Goal: Task Accomplishment & Management: Use online tool/utility

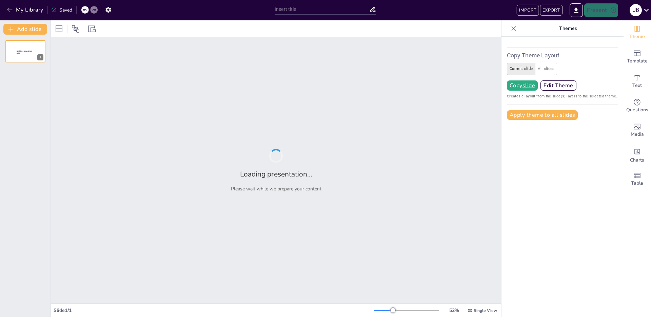
type input "Ensuring Safety: Comprehensive Pre-Start Procedures for Marine Gas Turbine Engin"
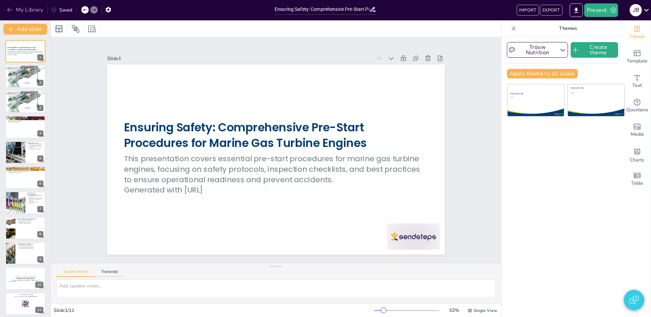
click at [11, 14] on button "My Library" at bounding box center [25, 9] width 41 height 11
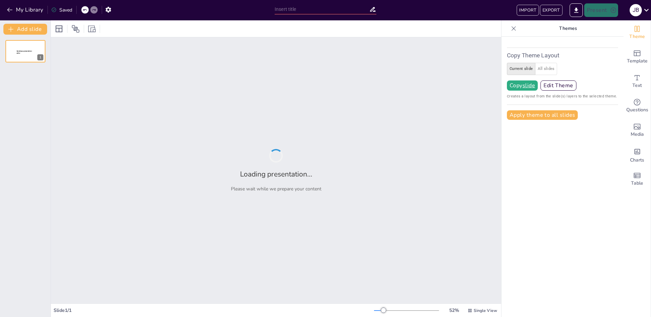
type input "P:Art Movements Unveiled: Characteristics and Concepts"
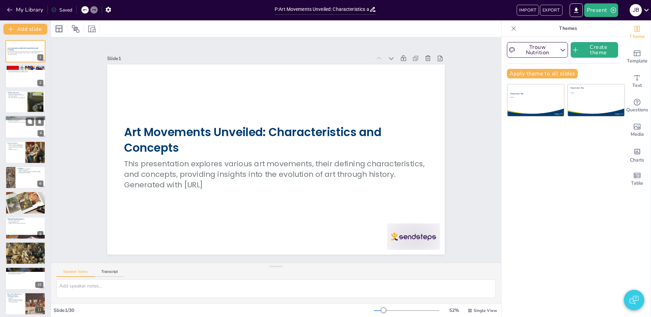
checkbox input "true"
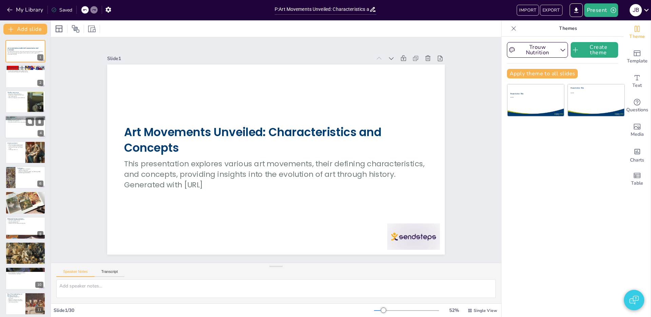
checkbox input "true"
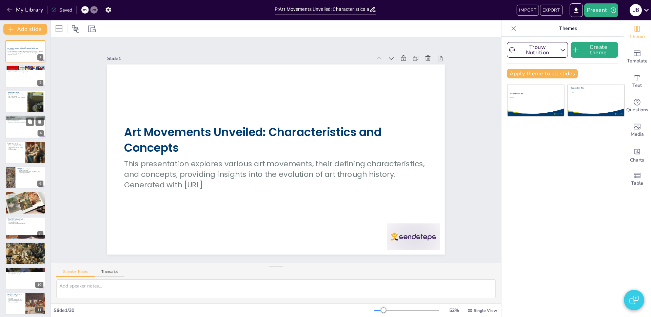
checkbox input "true"
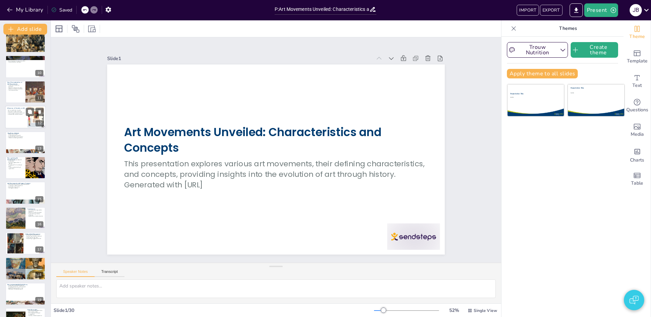
checkbox input "true"
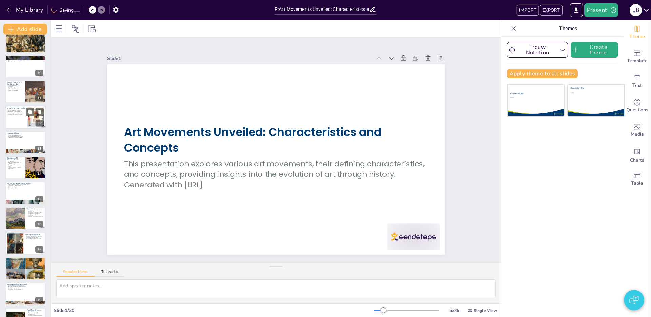
click at [14, 120] on div at bounding box center [25, 116] width 41 height 23
type textarea "Art serves as a mirror to society, capturing the zeitgeist of a particular era.…"
checkbox input "true"
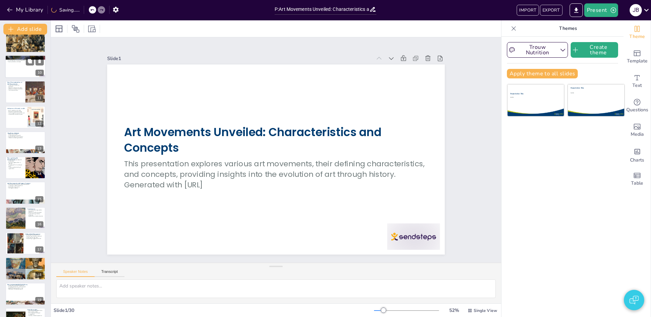
checkbox input "true"
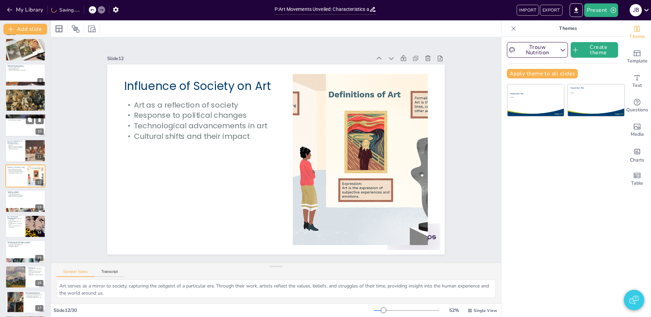
checkbox input "true"
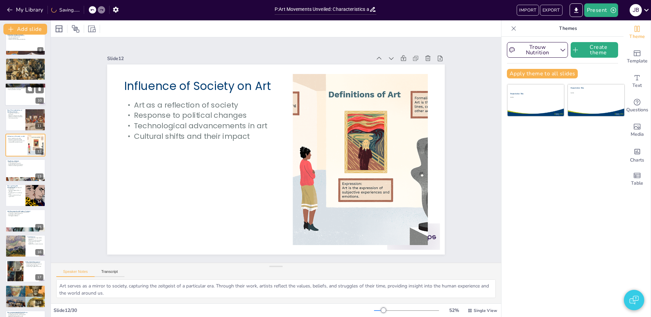
checkbox input "true"
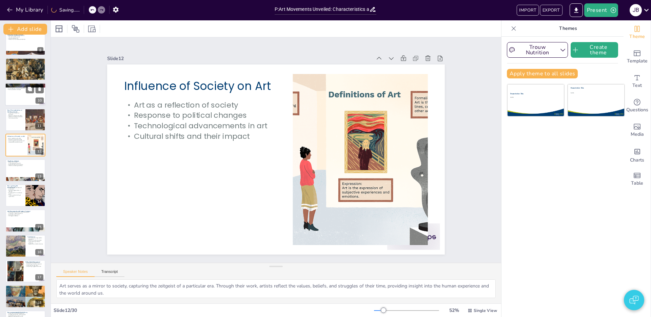
checkbox input "true"
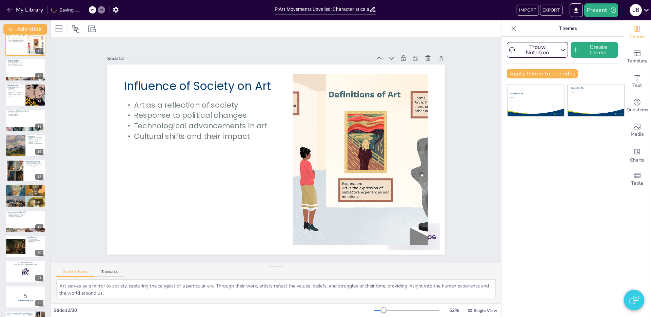
checkbox input "true"
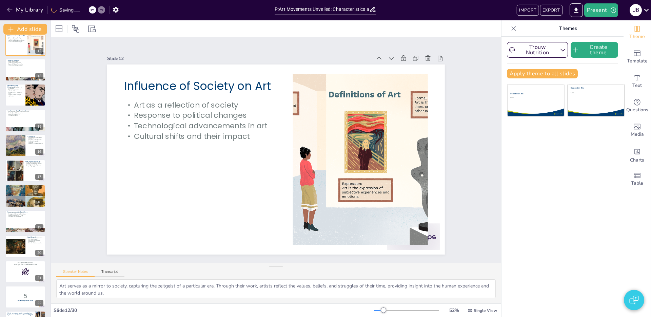
checkbox input "true"
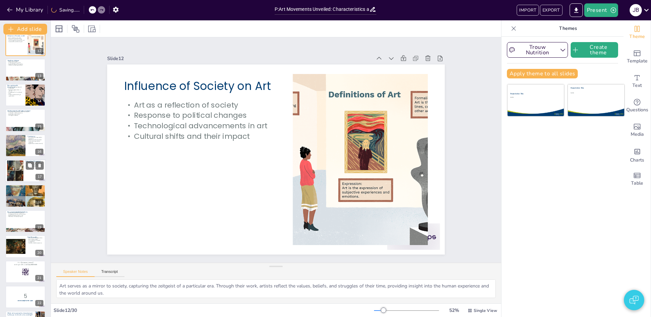
checkbox input "true"
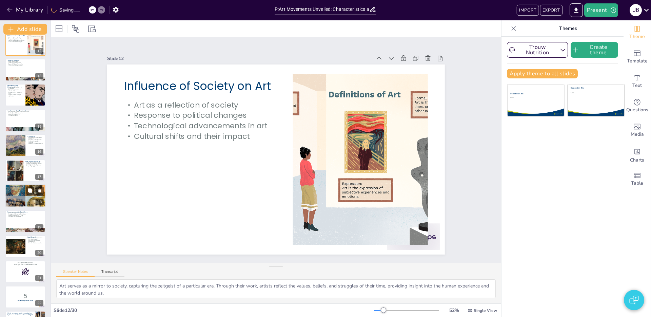
scroll to position [330, 0]
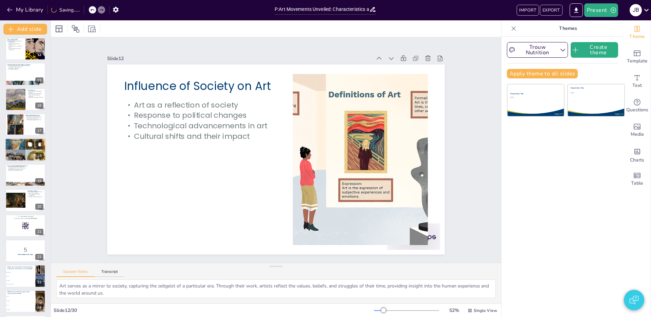
checkbox input "true"
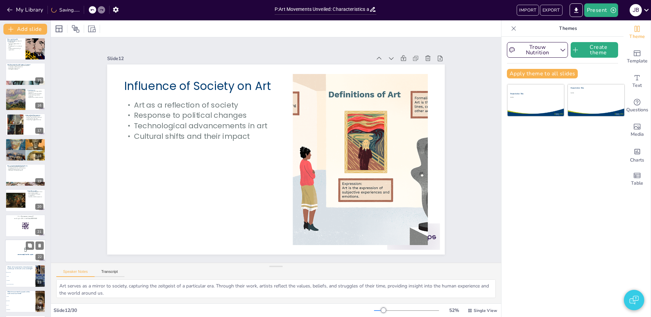
checkbox input "true"
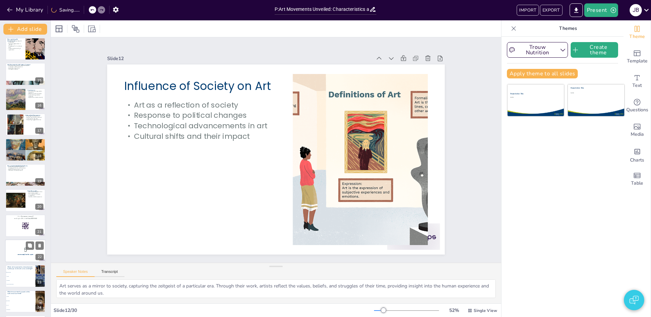
checkbox input "true"
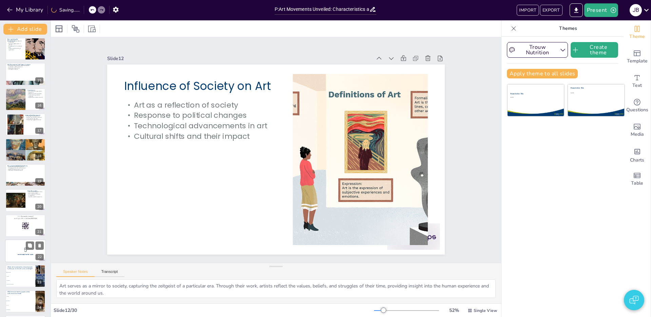
checkbox input "true"
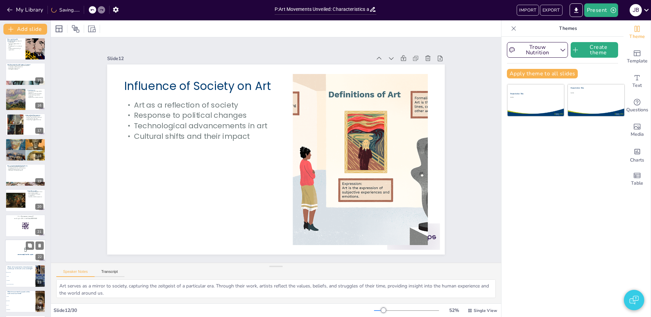
checkbox input "true"
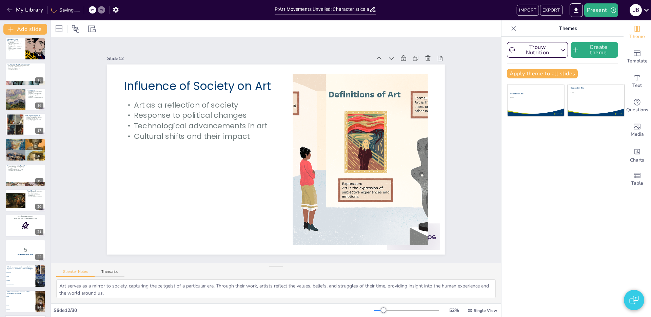
click at [16, 247] on p "5" at bounding box center [25, 249] width 36 height 7
checkbox input "true"
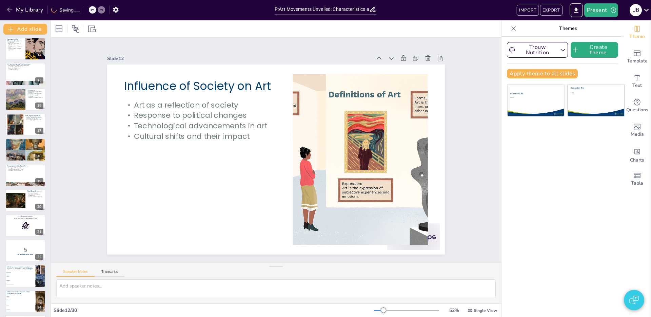
checkbox input "true"
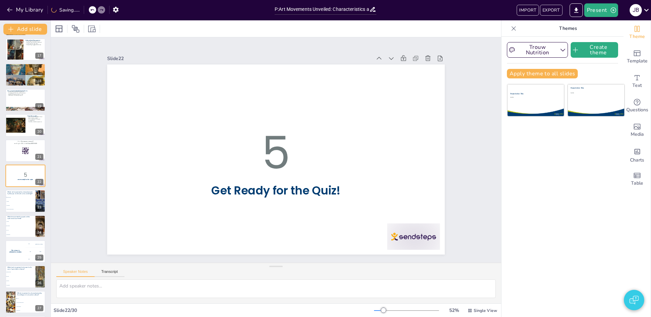
checkbox input "true"
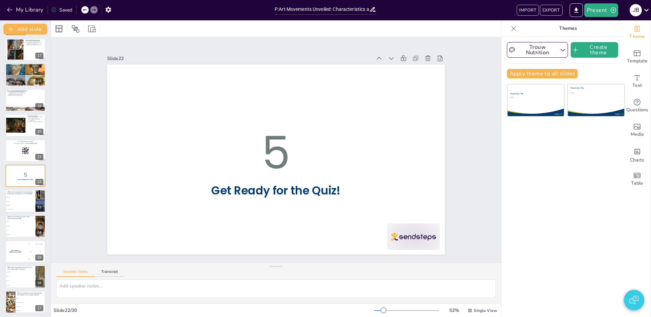
checkbox input "true"
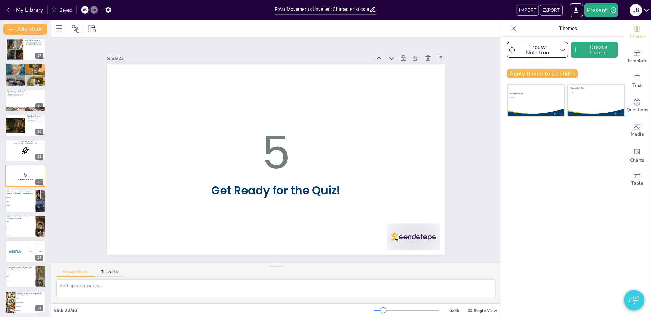
checkbox input "true"
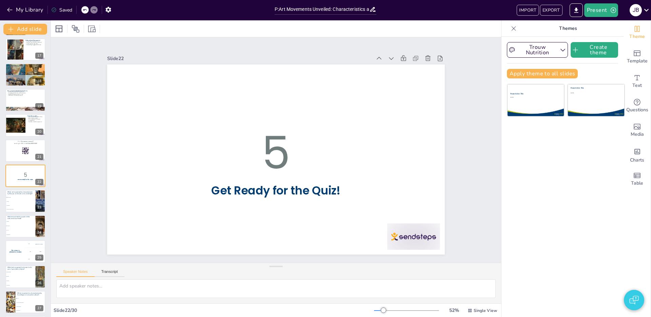
checkbox input "true"
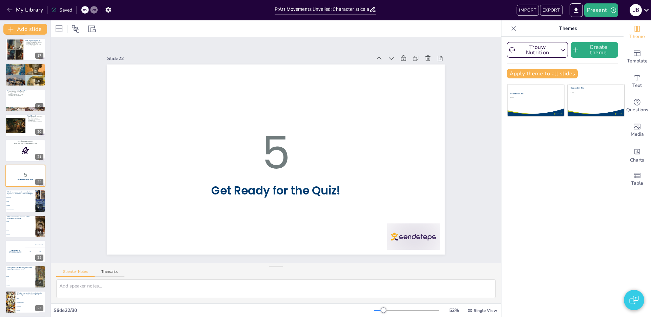
checkbox input "true"
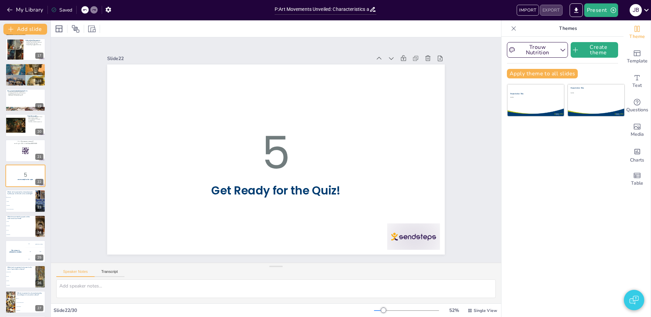
click at [548, 8] on button "EXPORT" at bounding box center [551, 10] width 22 height 11
checkbox input "true"
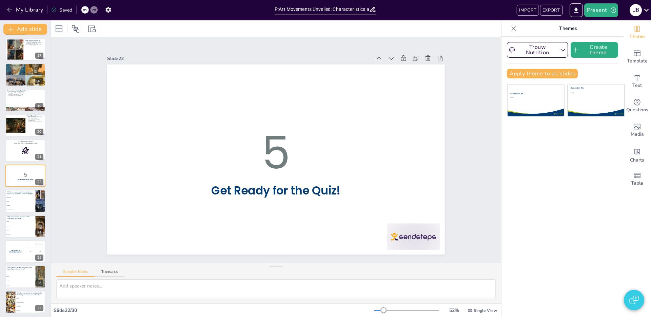
checkbox input "true"
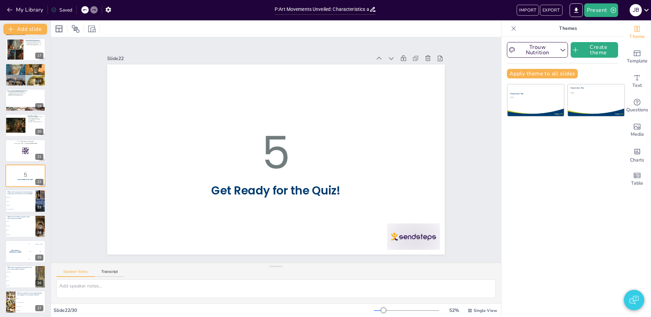
checkbox input "true"
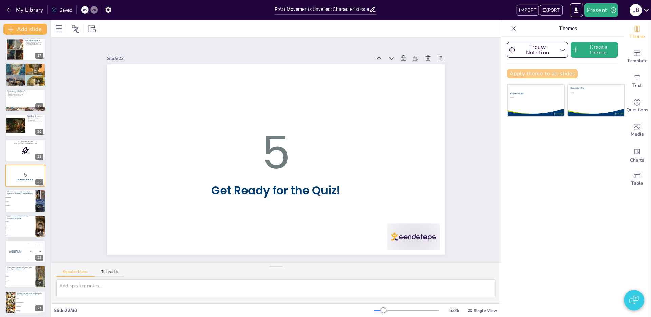
checkbox input "true"
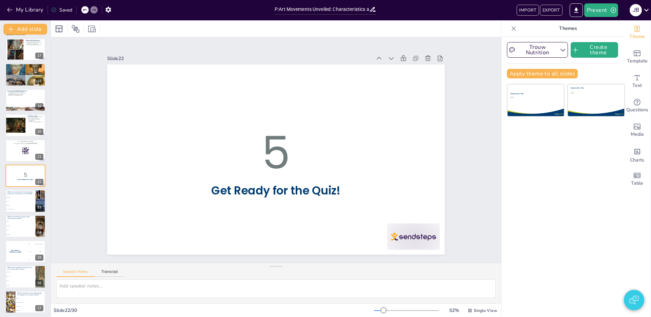
checkbox input "true"
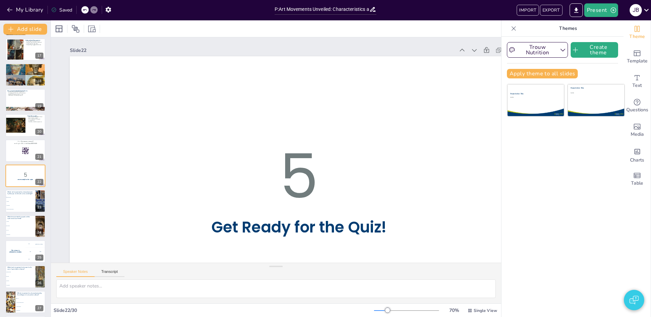
checkbox input "true"
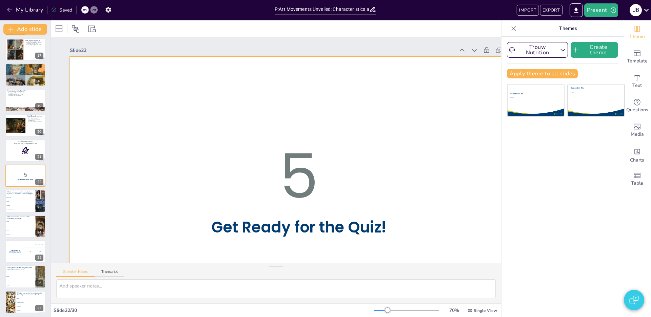
checkbox input "true"
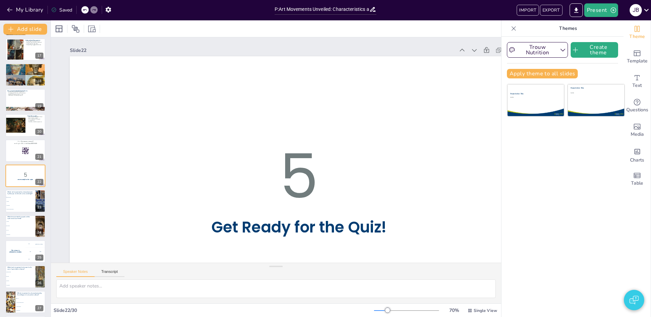
checkbox input "true"
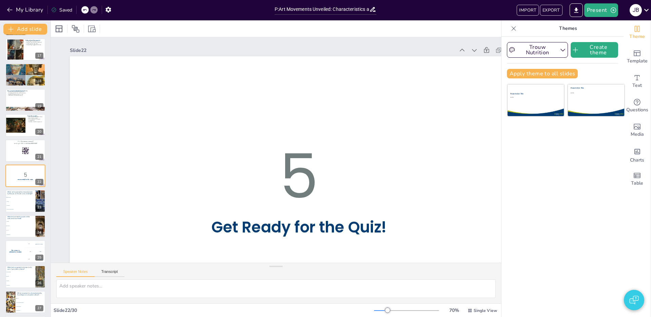
checkbox input "true"
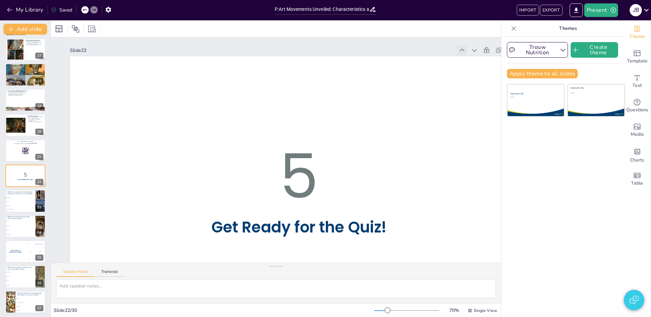
click at [480, 150] on div at bounding box center [486, 156] width 13 height 13
checkbox input "true"
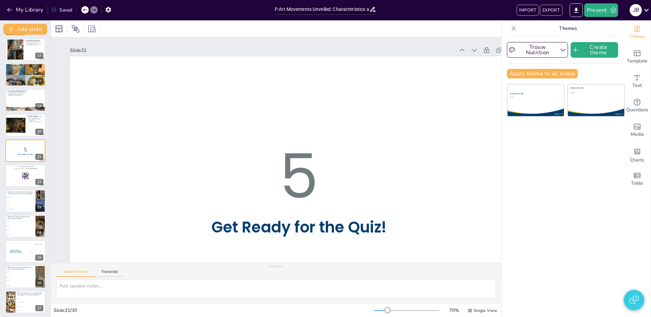
checkbox input "true"
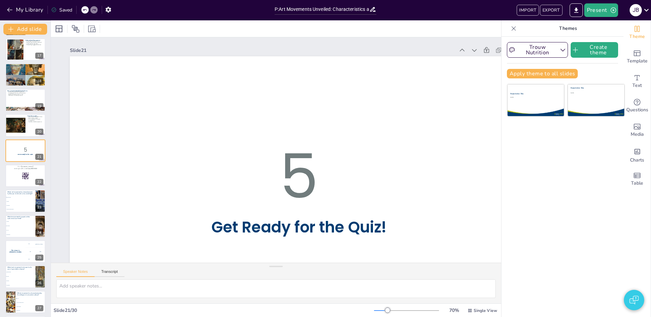
checkbox input "true"
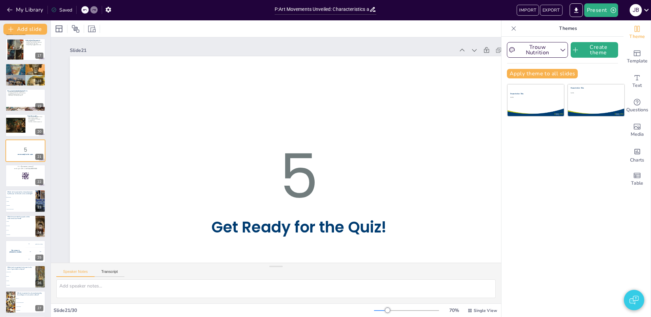
checkbox input "true"
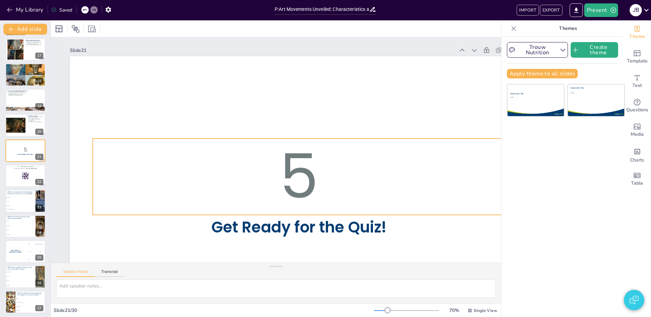
checkbox input "true"
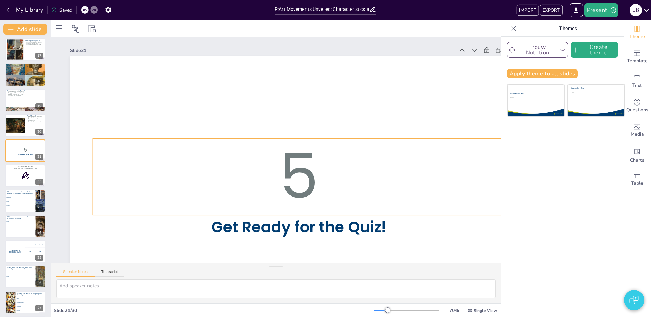
checkbox input "true"
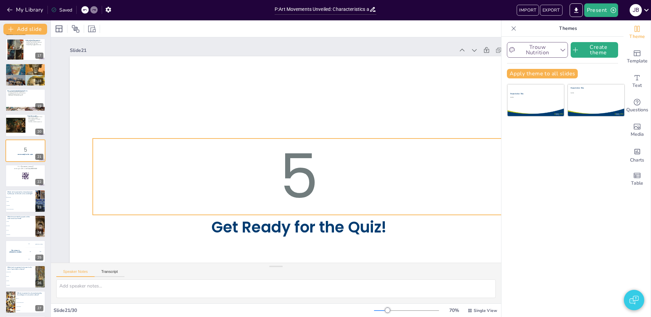
checkbox input "true"
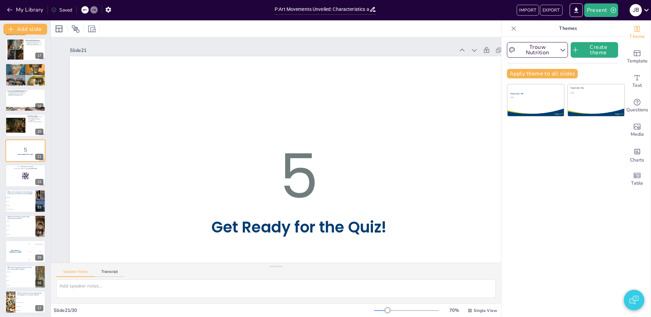
checkbox input "true"
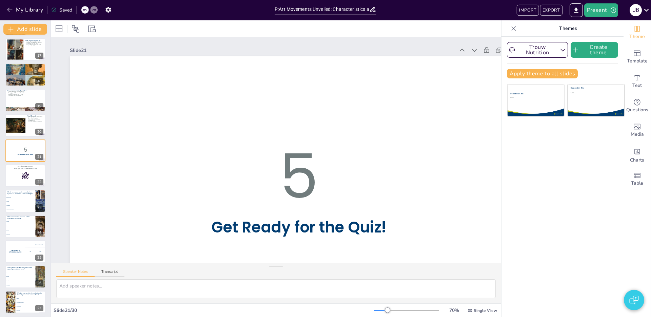
checkbox input "true"
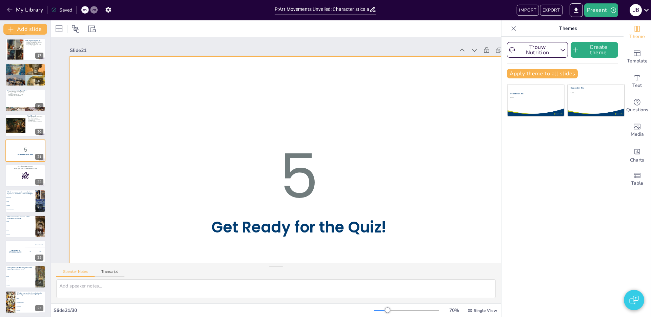
checkbox input "true"
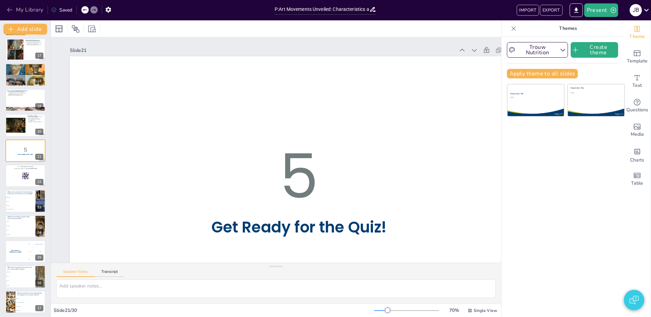
click at [21, 8] on button "My Library" at bounding box center [25, 9] width 41 height 11
